Goal: Task Accomplishment & Management: Use online tool/utility

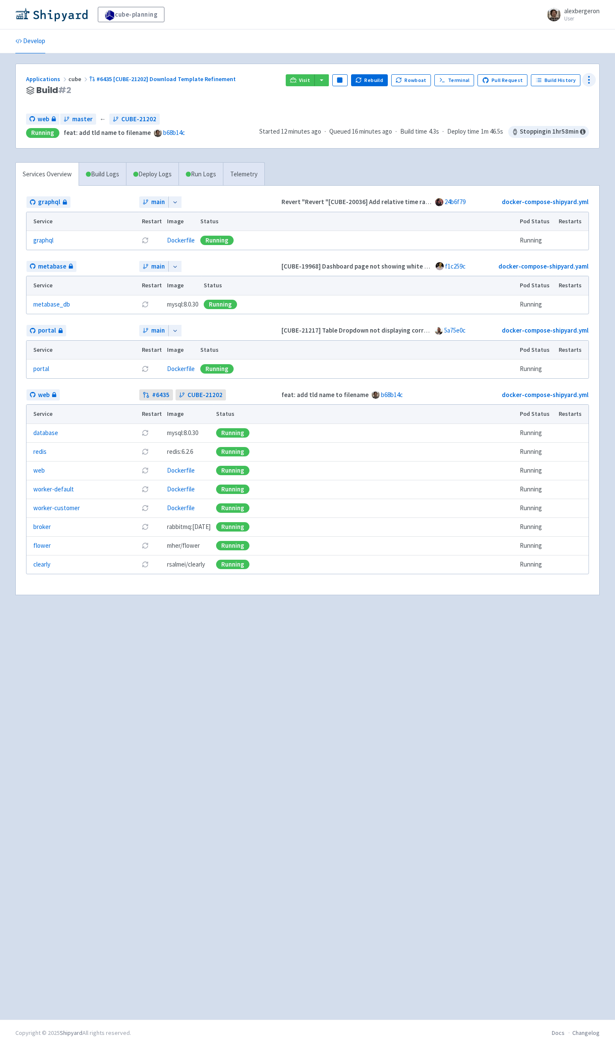
click at [590, 82] on icon at bounding box center [589, 80] width 10 height 10
click at [561, 94] on span "Configure" at bounding box center [556, 100] width 57 height 12
click at [594, 82] on icon at bounding box center [589, 80] width 10 height 10
click at [560, 98] on span "Configure" at bounding box center [556, 100] width 57 height 12
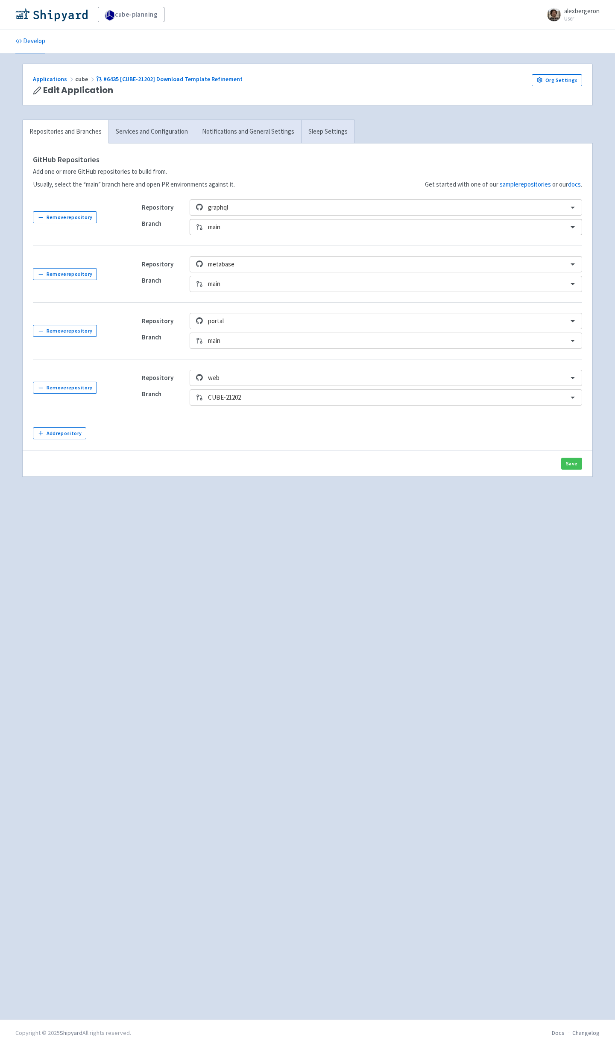
click at [245, 228] on div at bounding box center [385, 228] width 355 height 12
click at [242, 227] on div at bounding box center [385, 228] width 355 height 12
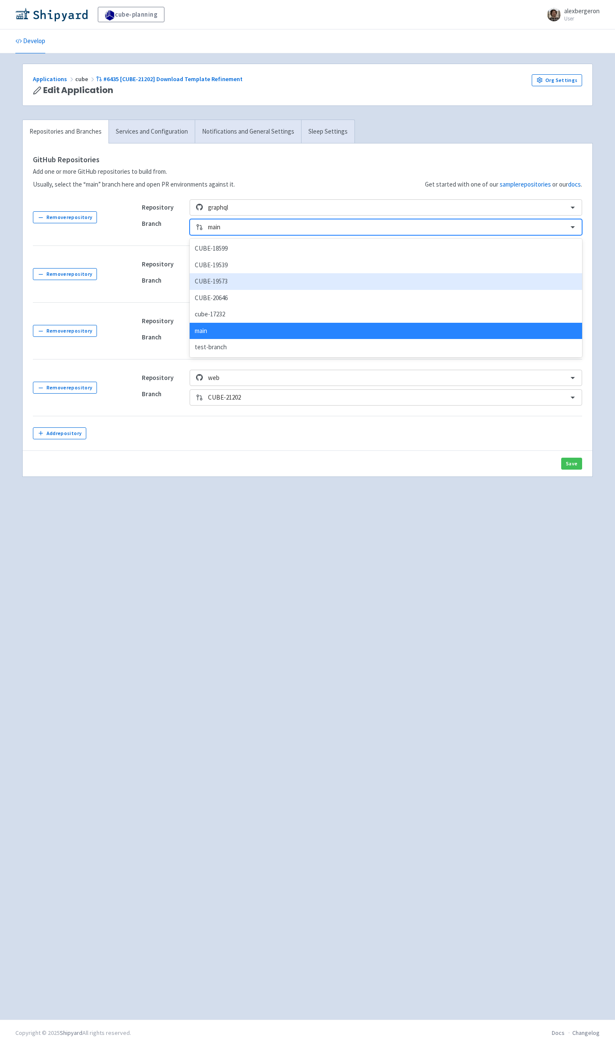
click at [237, 278] on div "CUBE-19573" at bounding box center [386, 281] width 393 height 17
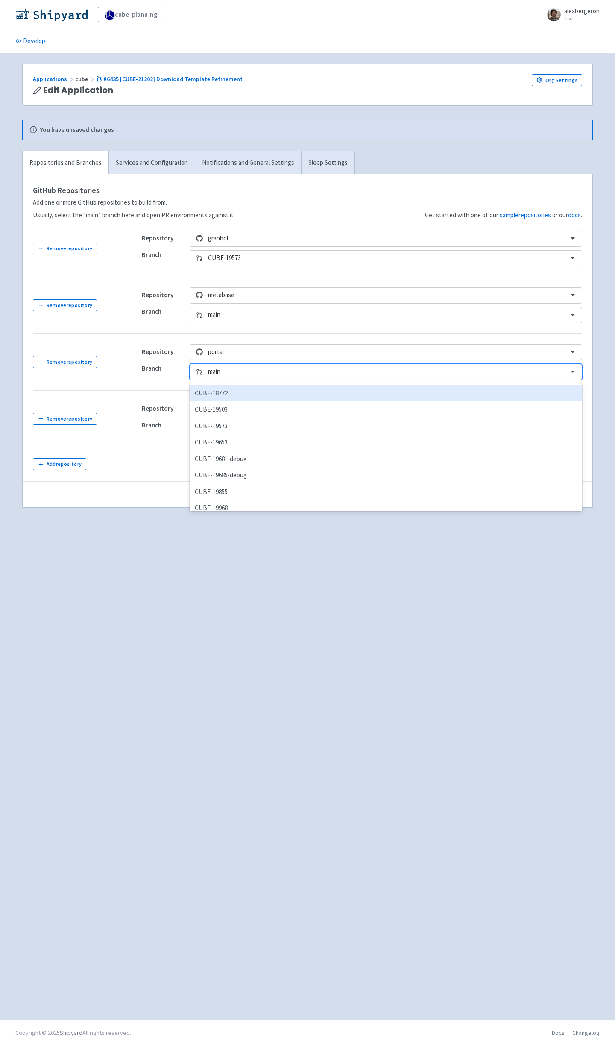
click at [227, 375] on div at bounding box center [385, 372] width 355 height 12
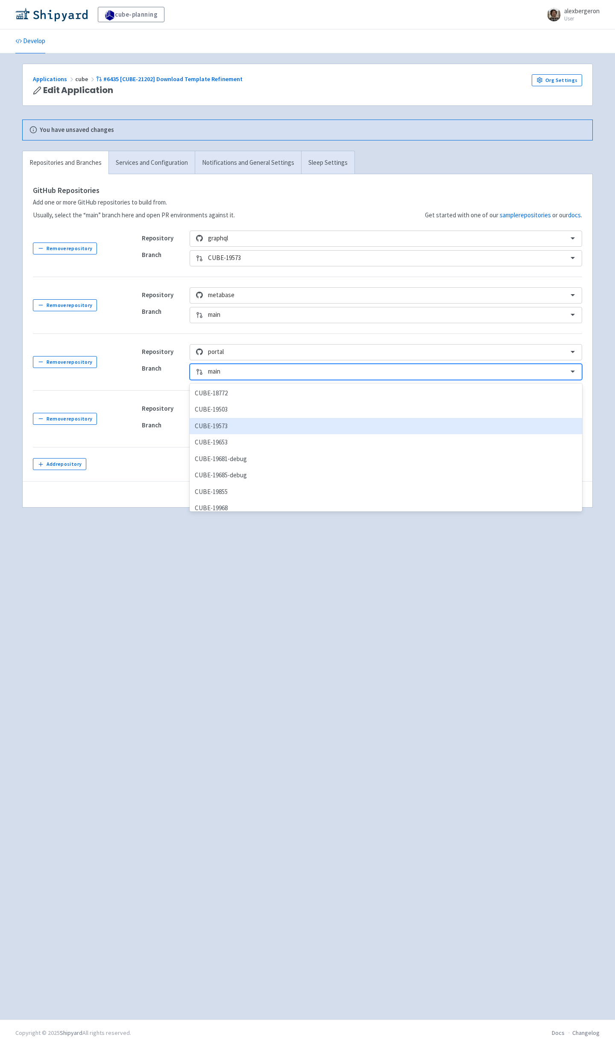
click at [248, 428] on div "CUBE-19573" at bounding box center [386, 426] width 393 height 17
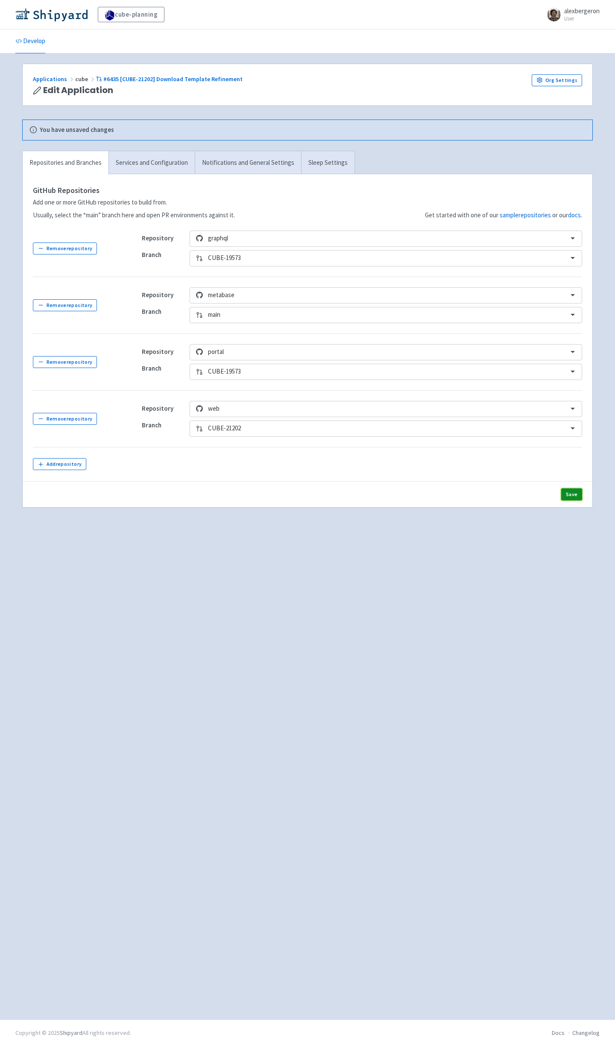
click at [577, 492] on button "Save" at bounding box center [571, 495] width 21 height 12
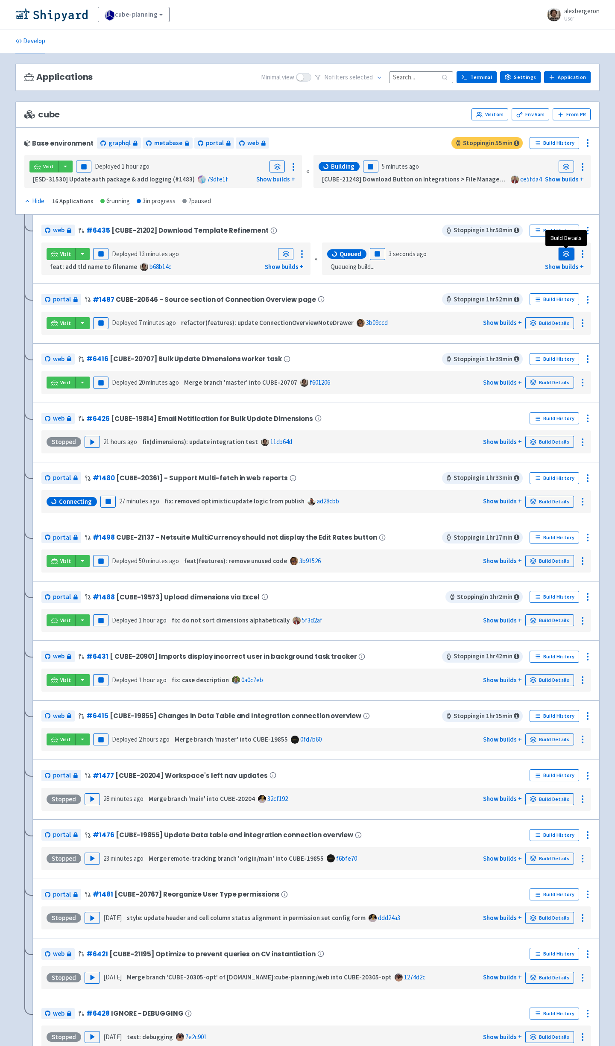
click at [564, 260] on link at bounding box center [566, 254] width 15 height 12
